Goal: Information Seeking & Learning: Learn about a topic

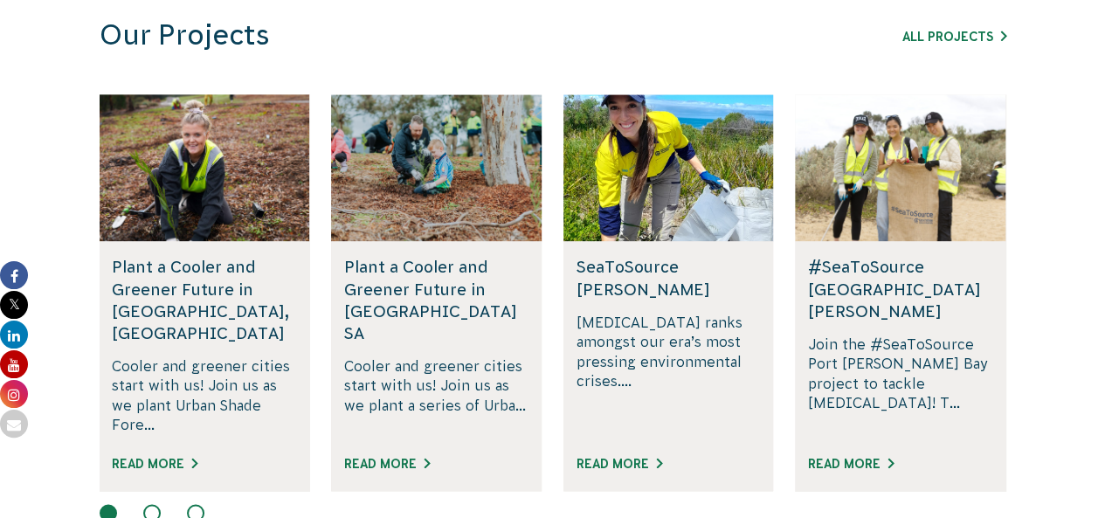
scroll to position [1103, 0]
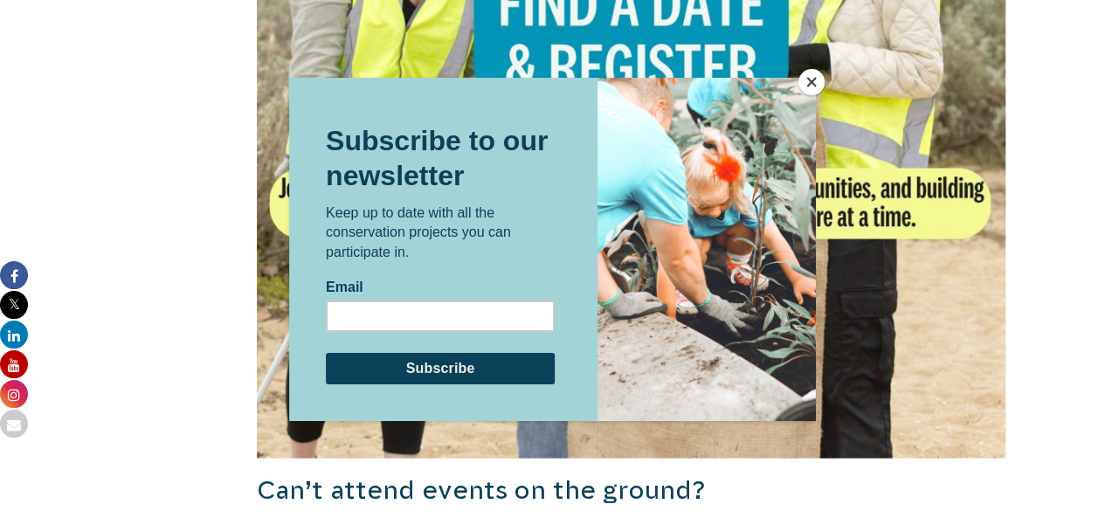
scroll to position [1624, 0]
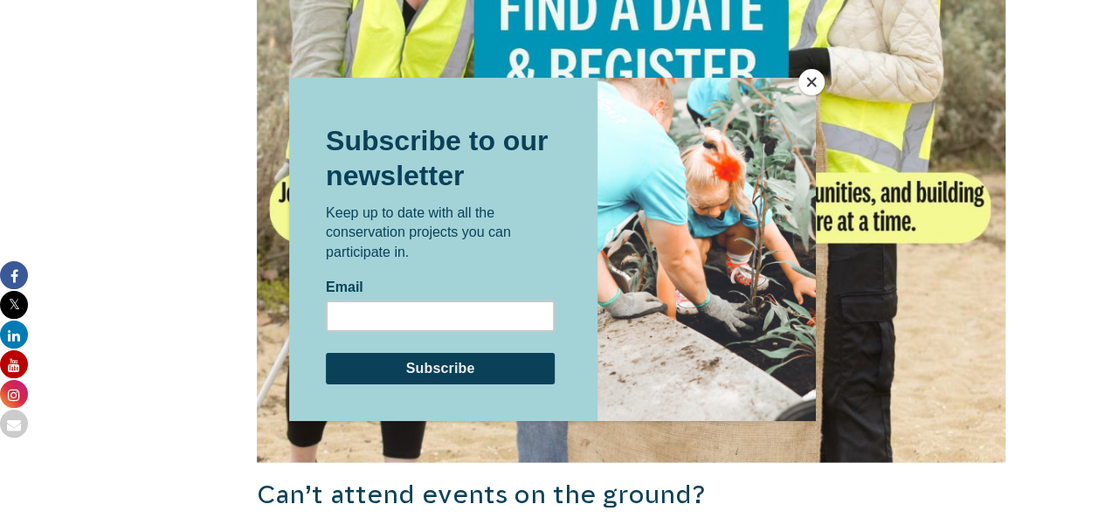
click at [810, 83] on button "Close" at bounding box center [812, 82] width 26 height 26
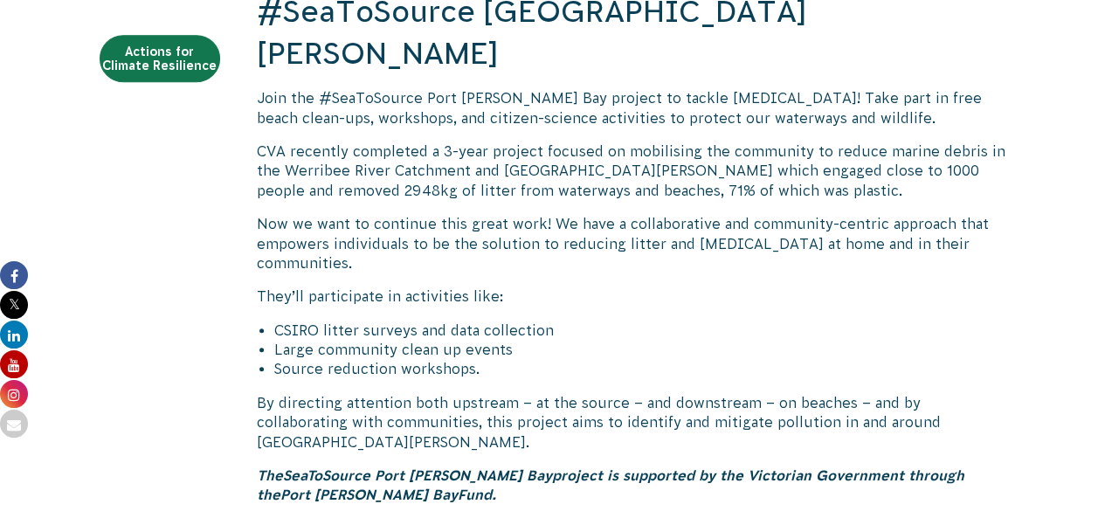
scroll to position [0, 0]
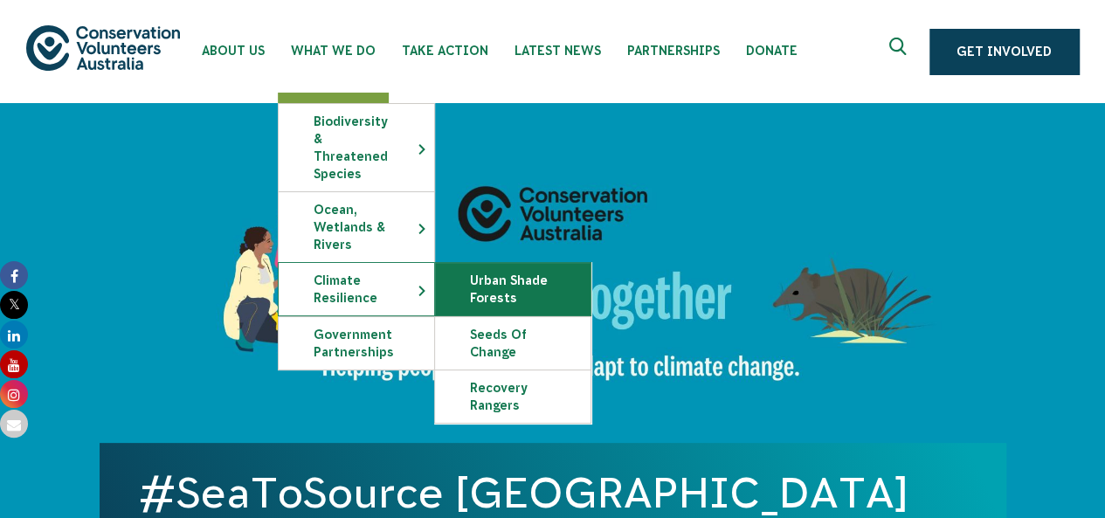
click at [495, 279] on link "Urban Shade Forests" at bounding box center [513, 289] width 156 height 52
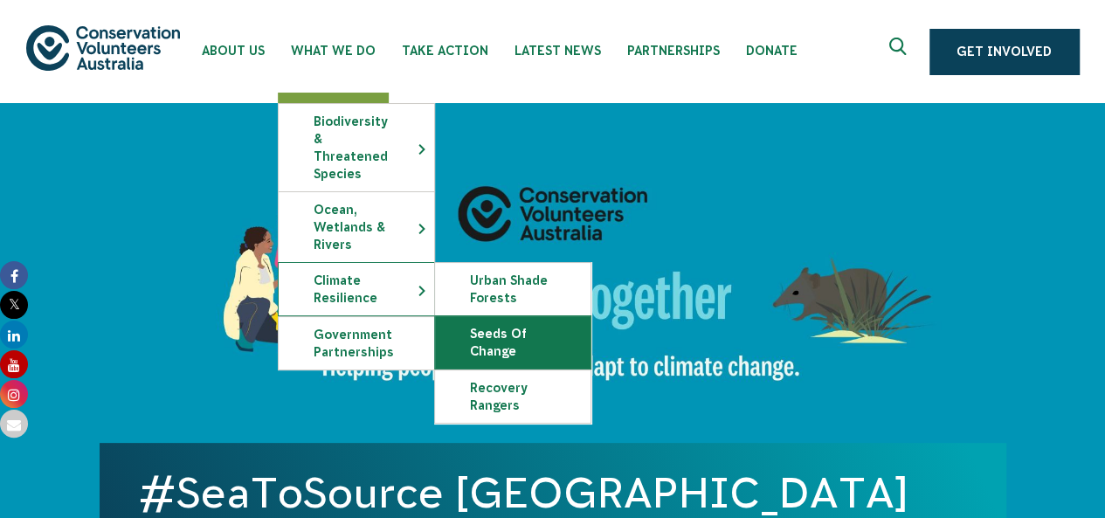
click at [538, 322] on link "Seeds of Change" at bounding box center [513, 342] width 156 height 52
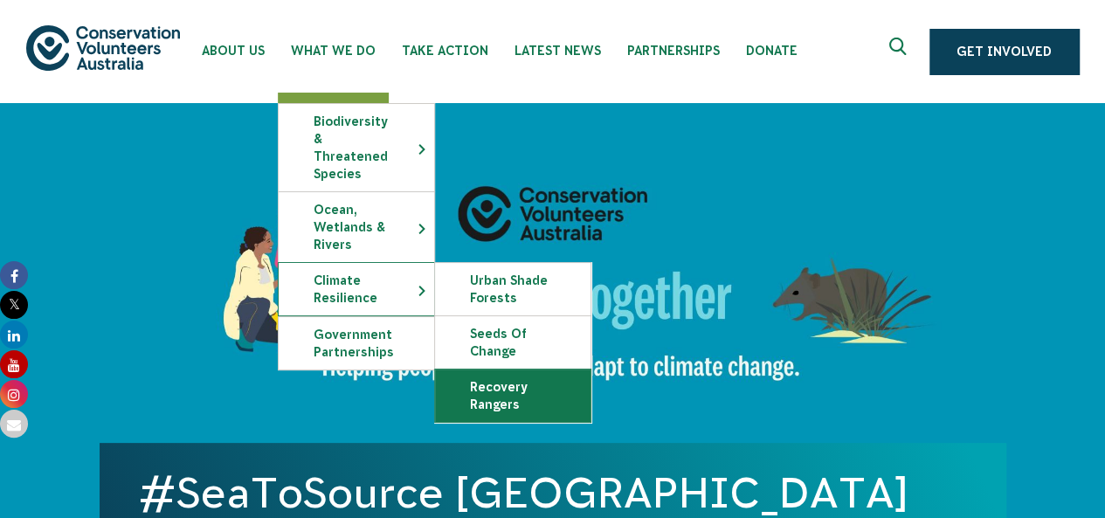
click at [518, 377] on link "Recovery Rangers" at bounding box center [513, 396] width 156 height 52
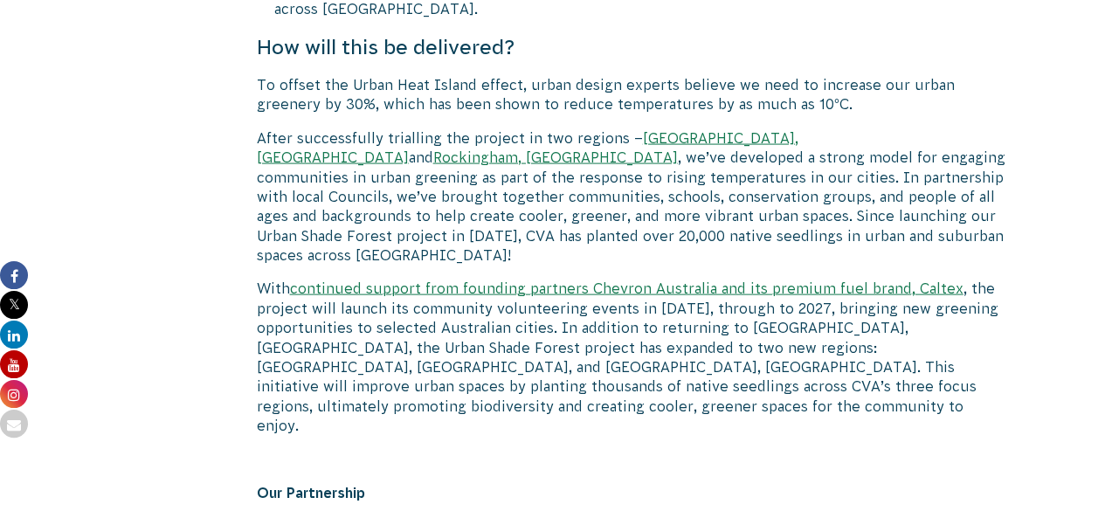
scroll to position [1746, 0]
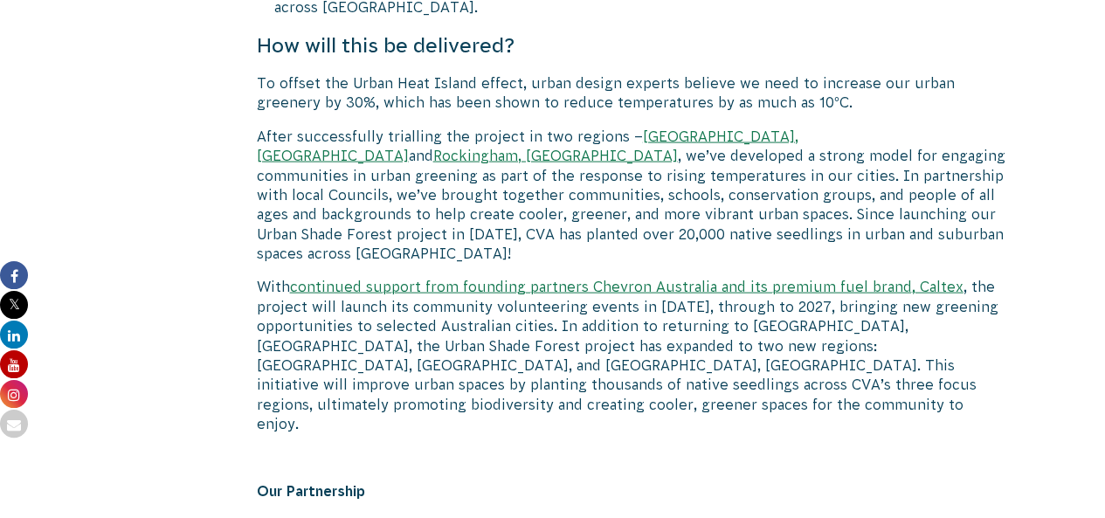
click at [498, 190] on p "After successfully trialling the project in two regions – [GEOGRAPHIC_DATA], [G…" at bounding box center [632, 195] width 750 height 137
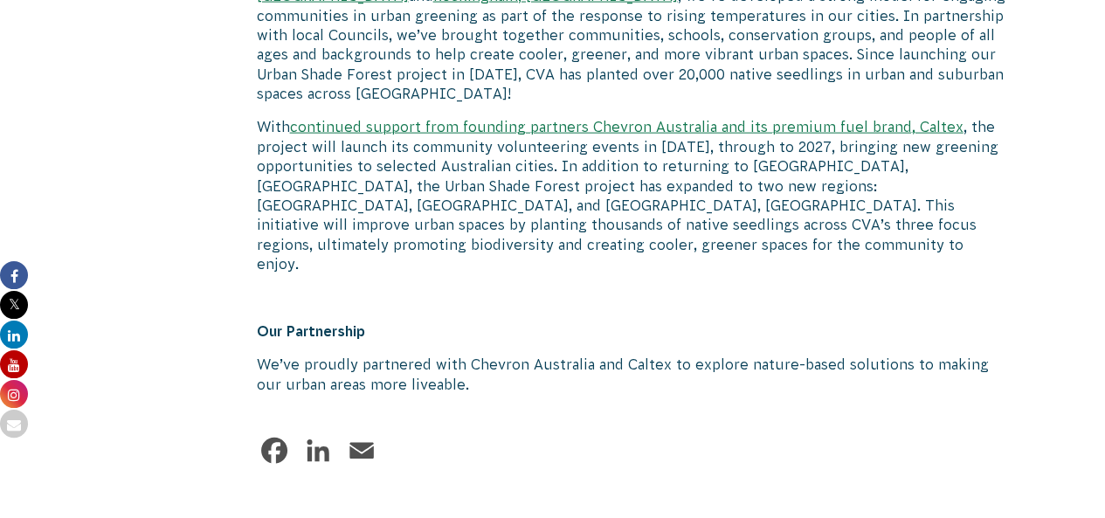
scroll to position [1906, 0]
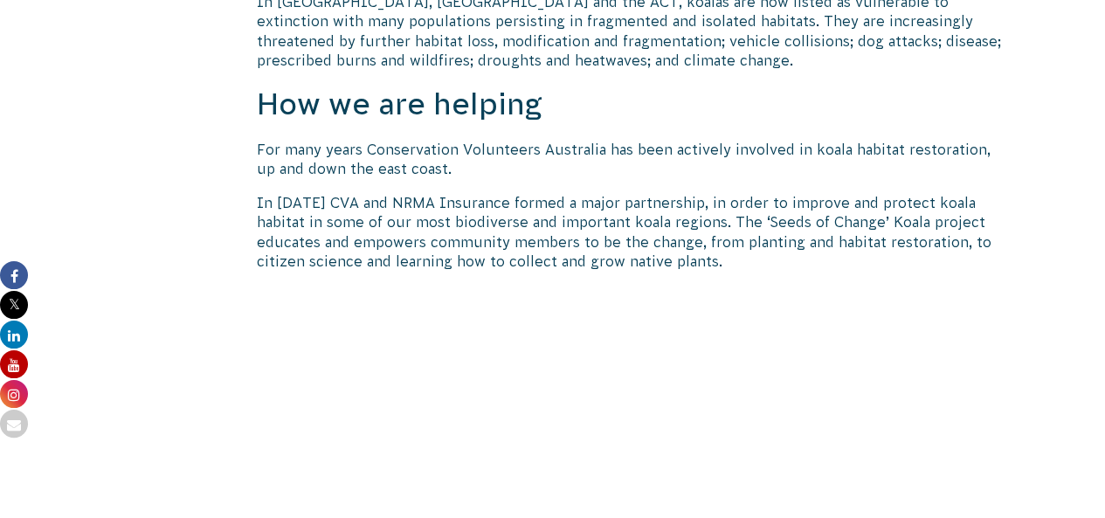
scroll to position [1299, 0]
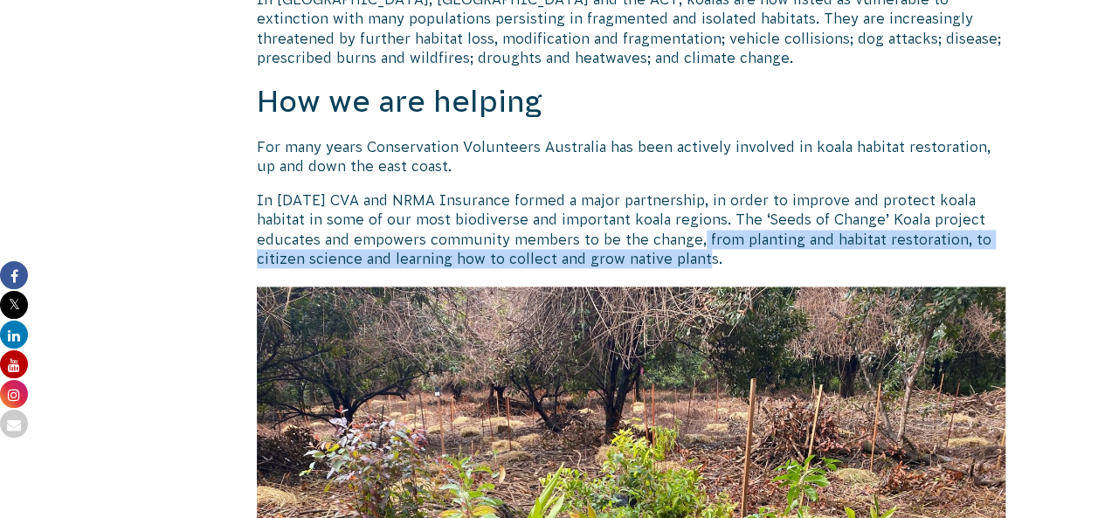
drag, startPoint x: 638, startPoint y: 239, endPoint x: 678, endPoint y: 261, distance: 46.2
click at [678, 261] on p "In 2019 CVA and NRMA Insurance formed a major partnership, in order to improve …" at bounding box center [632, 229] width 750 height 79
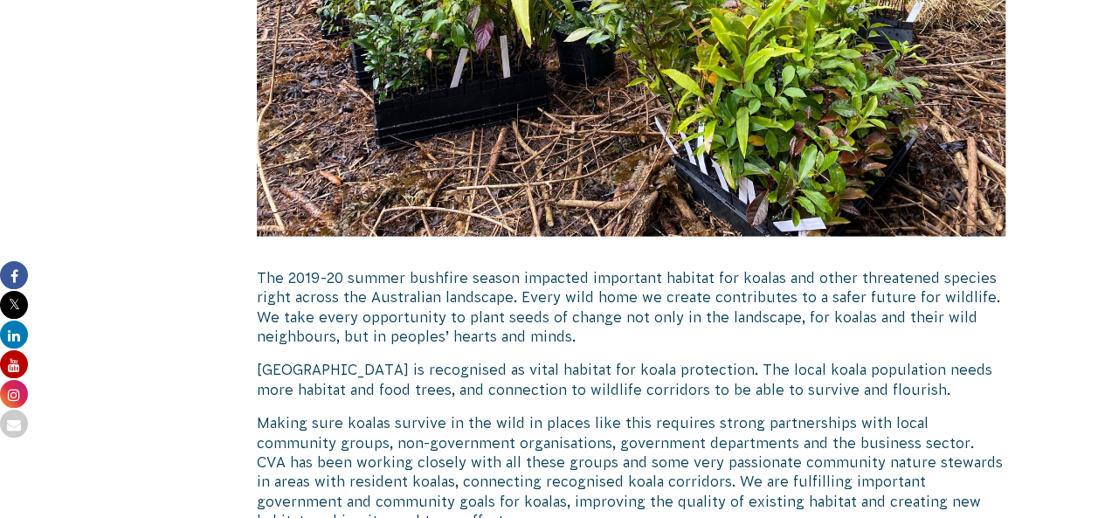
scroll to position [1919, 0]
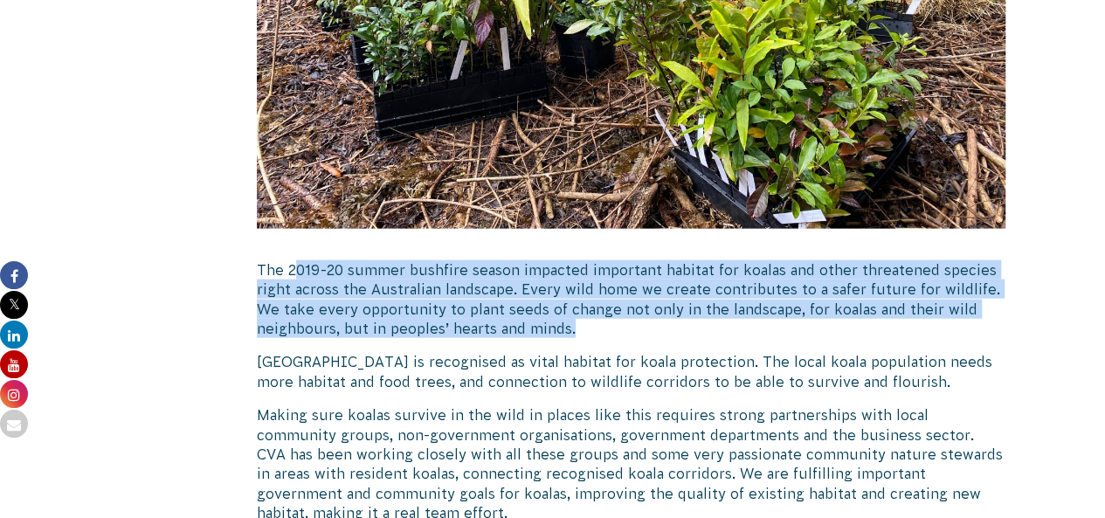
drag, startPoint x: 291, startPoint y: 261, endPoint x: 584, endPoint y: 294, distance: 295.4
click at [596, 335] on p "The 2019-20 summer bushfire season impacted important habitat for koalas and ot…" at bounding box center [632, 299] width 750 height 79
click at [584, 294] on p "The 2019-20 summer bushfire season impacted important habitat for koalas and ot…" at bounding box center [632, 299] width 750 height 79
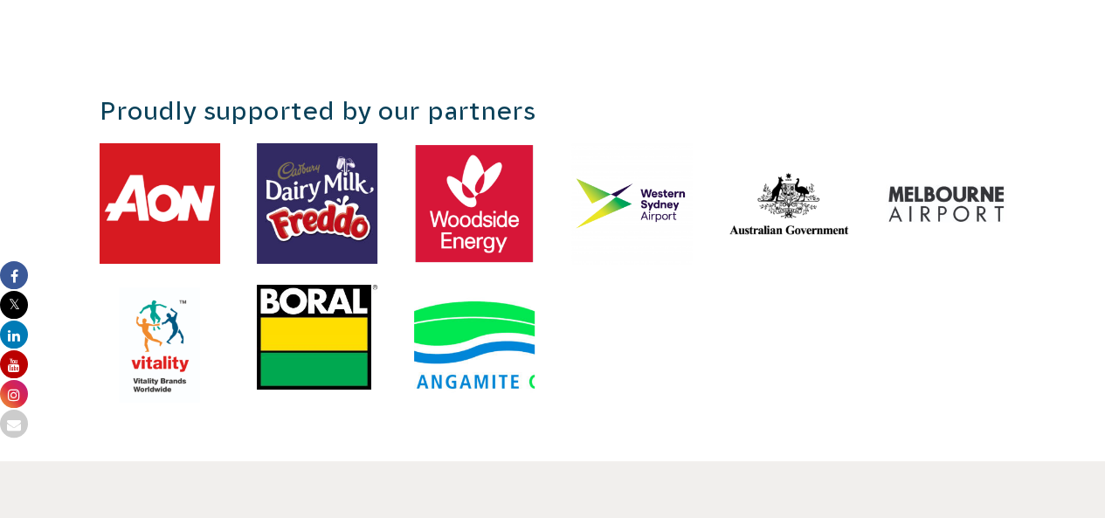
scroll to position [3152, 0]
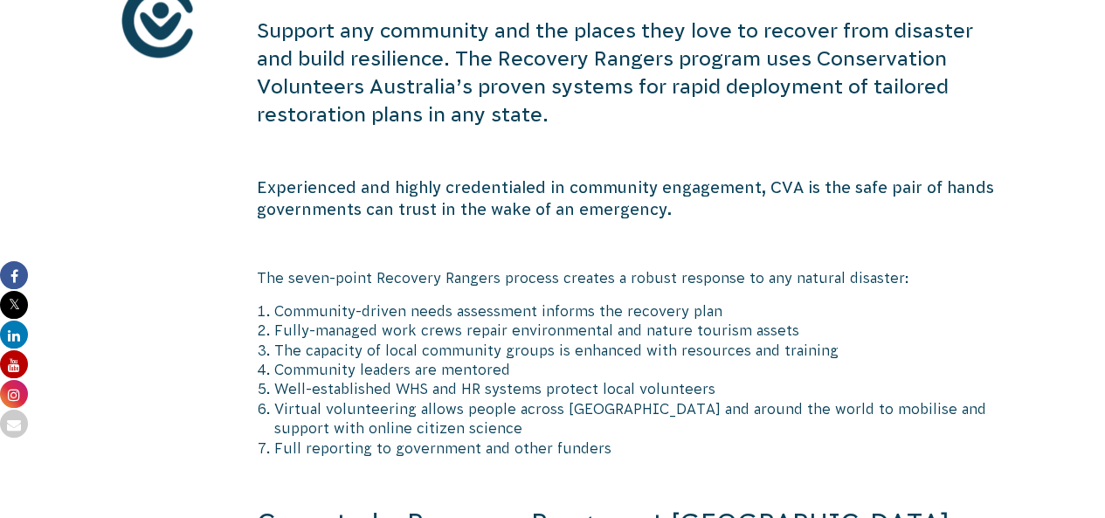
scroll to position [688, 0]
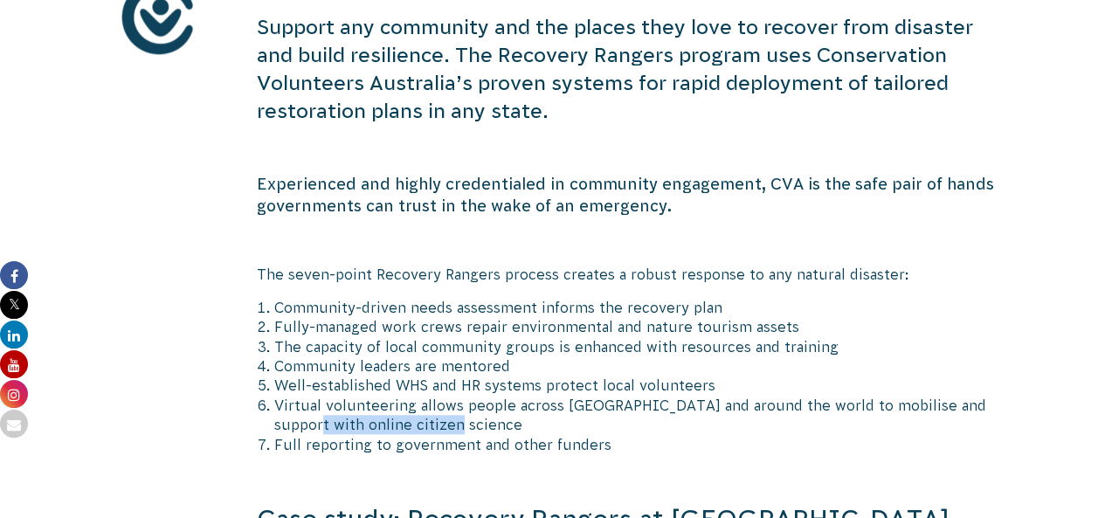
drag, startPoint x: 285, startPoint y: 417, endPoint x: 662, endPoint y: 423, distance: 377.5
click at [663, 424] on li "Virtual volunteering allows people across [GEOGRAPHIC_DATA] and around the worl…" at bounding box center [640, 415] width 732 height 39
click at [654, 426] on li "Virtual volunteering allows people across [GEOGRAPHIC_DATA] and around the worl…" at bounding box center [640, 415] width 732 height 39
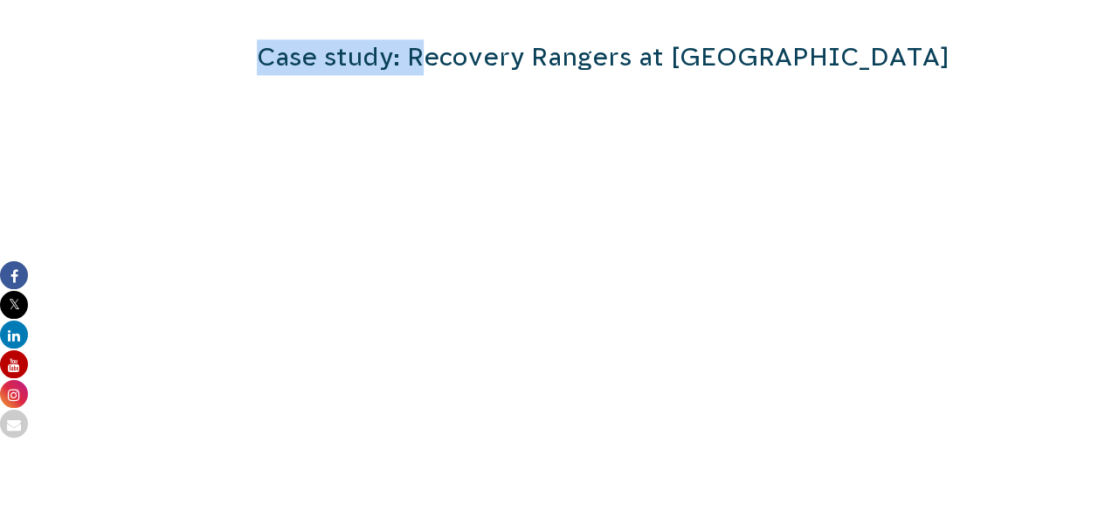
scroll to position [1124, 0]
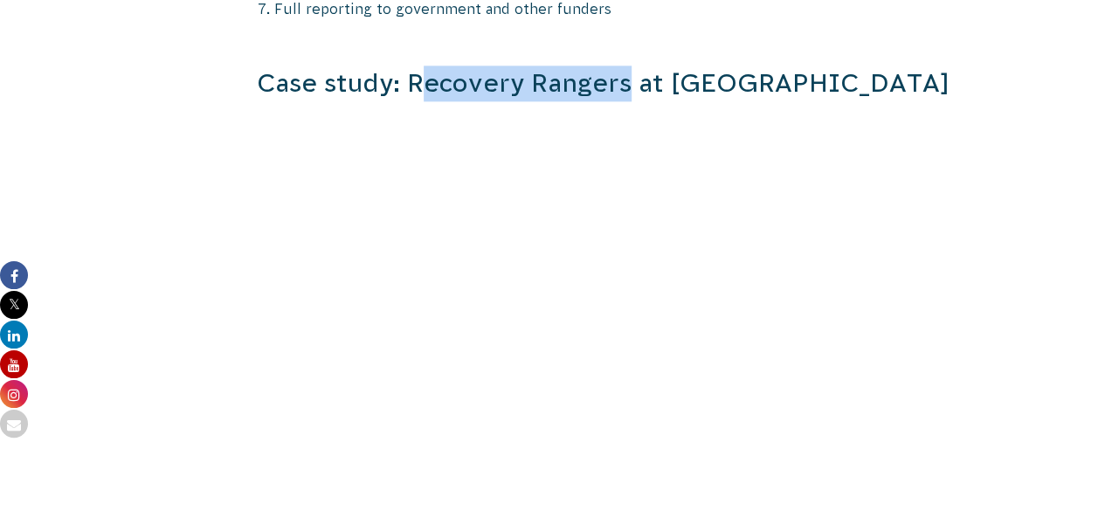
drag, startPoint x: 421, startPoint y: 20, endPoint x: 629, endPoint y: 81, distance: 216.7
click at [629, 81] on h3 "Case study: Recovery Rangers at [GEOGRAPHIC_DATA]" at bounding box center [632, 84] width 750 height 36
click at [556, 86] on h3 "Case study: Recovery Rangers at [GEOGRAPHIC_DATA]" at bounding box center [632, 84] width 750 height 36
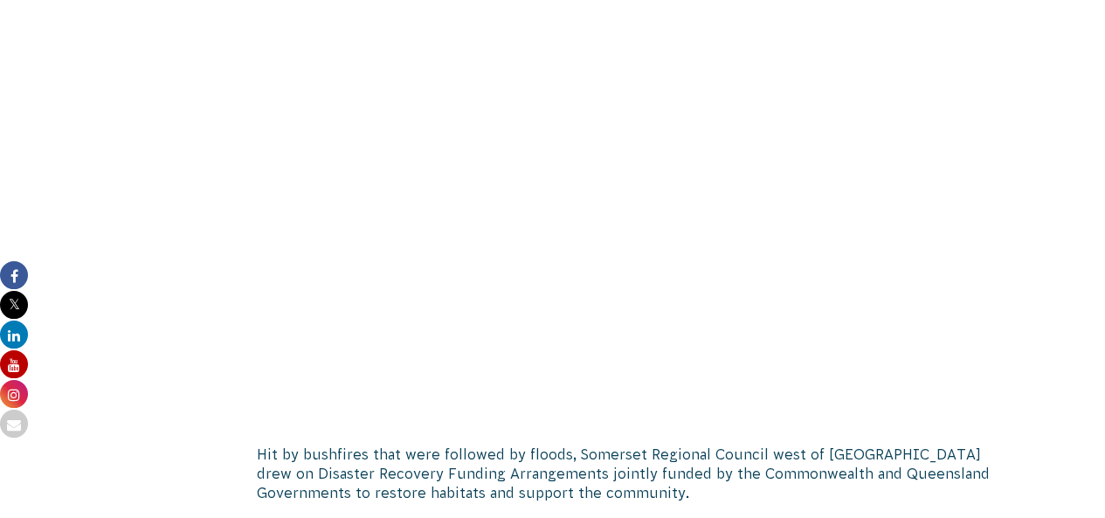
scroll to position [1220, 0]
